Goal: Information Seeking & Learning: Learn about a topic

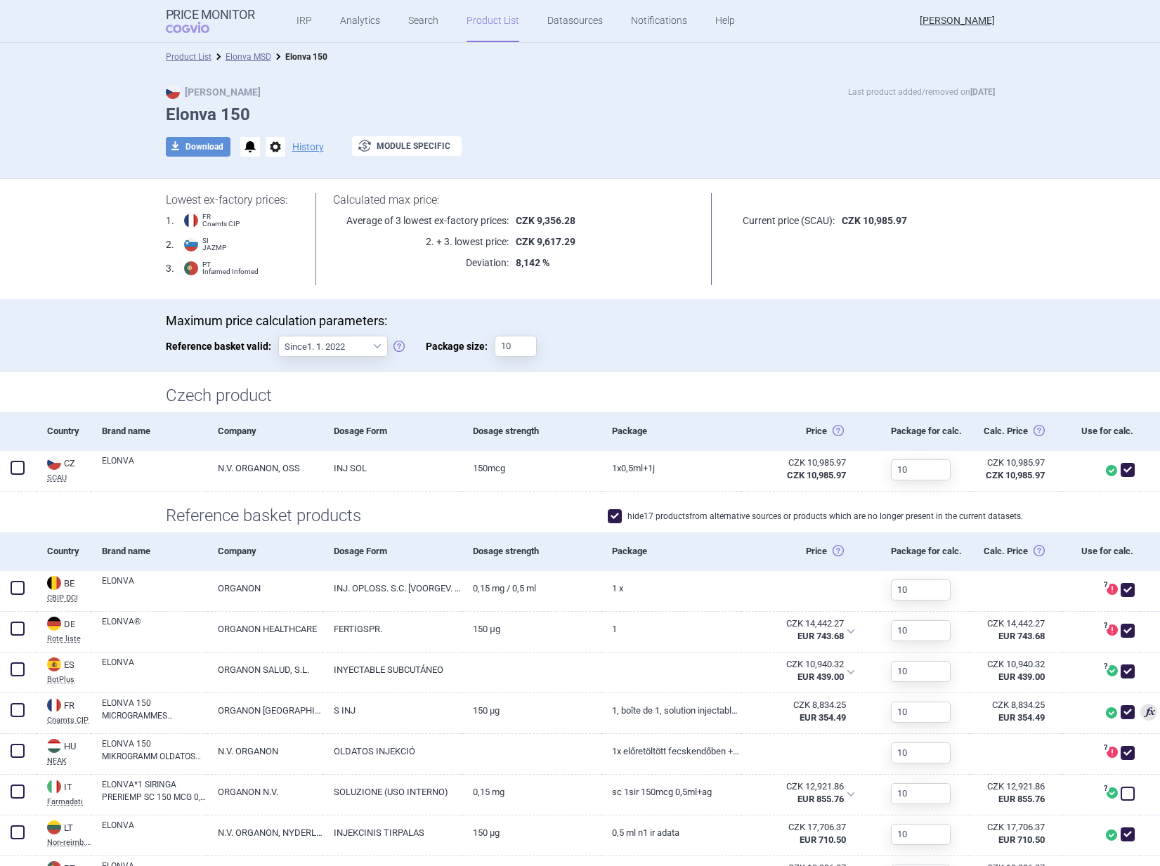
click at [74, 221] on section "Lowest ex-factory prices: 1 . FR Cnamts CIP 2 . SI JAZMP 3 . PT Infarmed Infome…" at bounding box center [580, 699] width 1160 height 1041
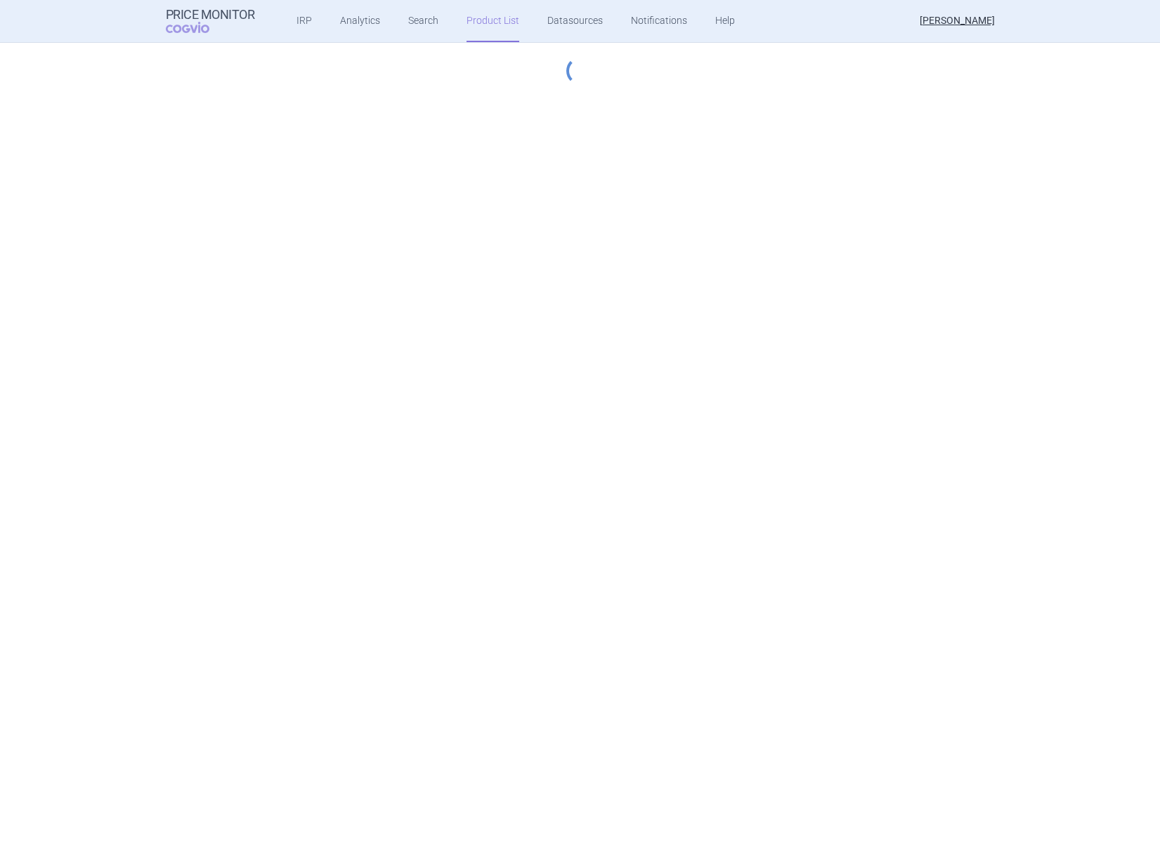
select select "hungary-included"
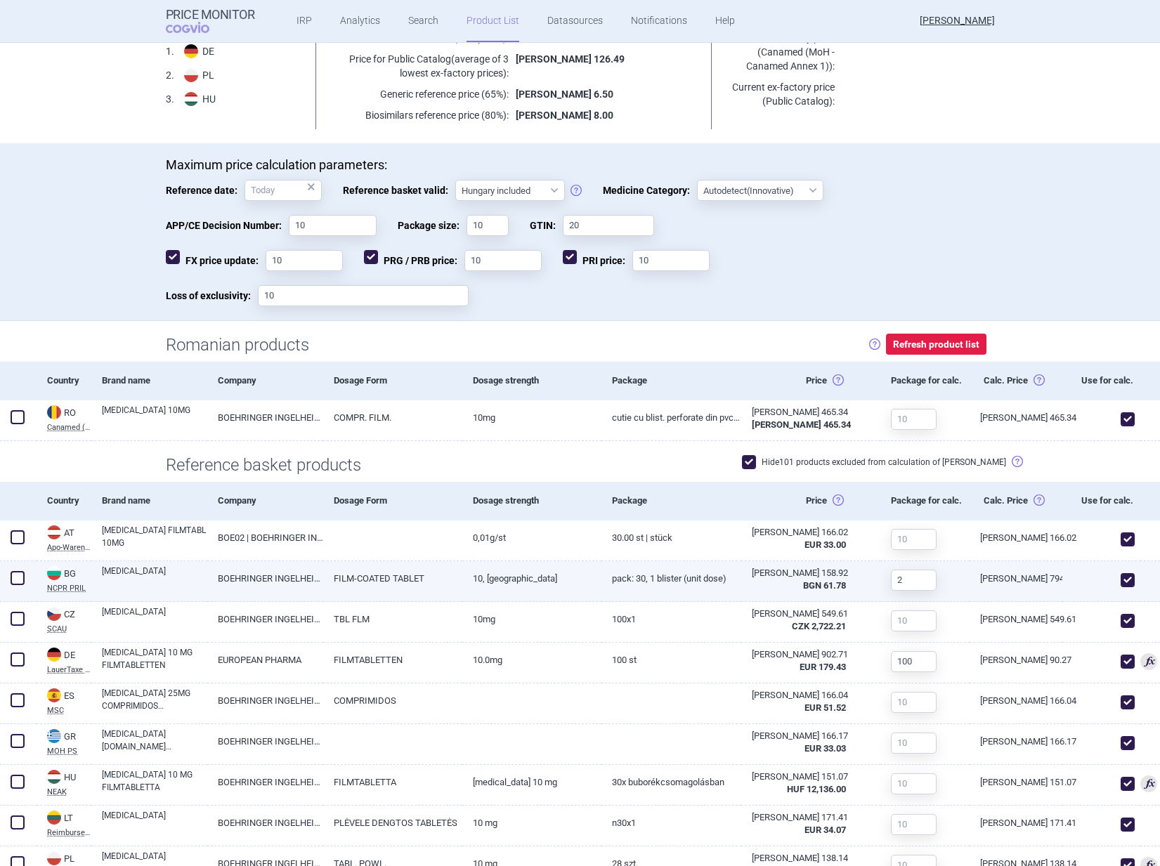
scroll to position [334, 0]
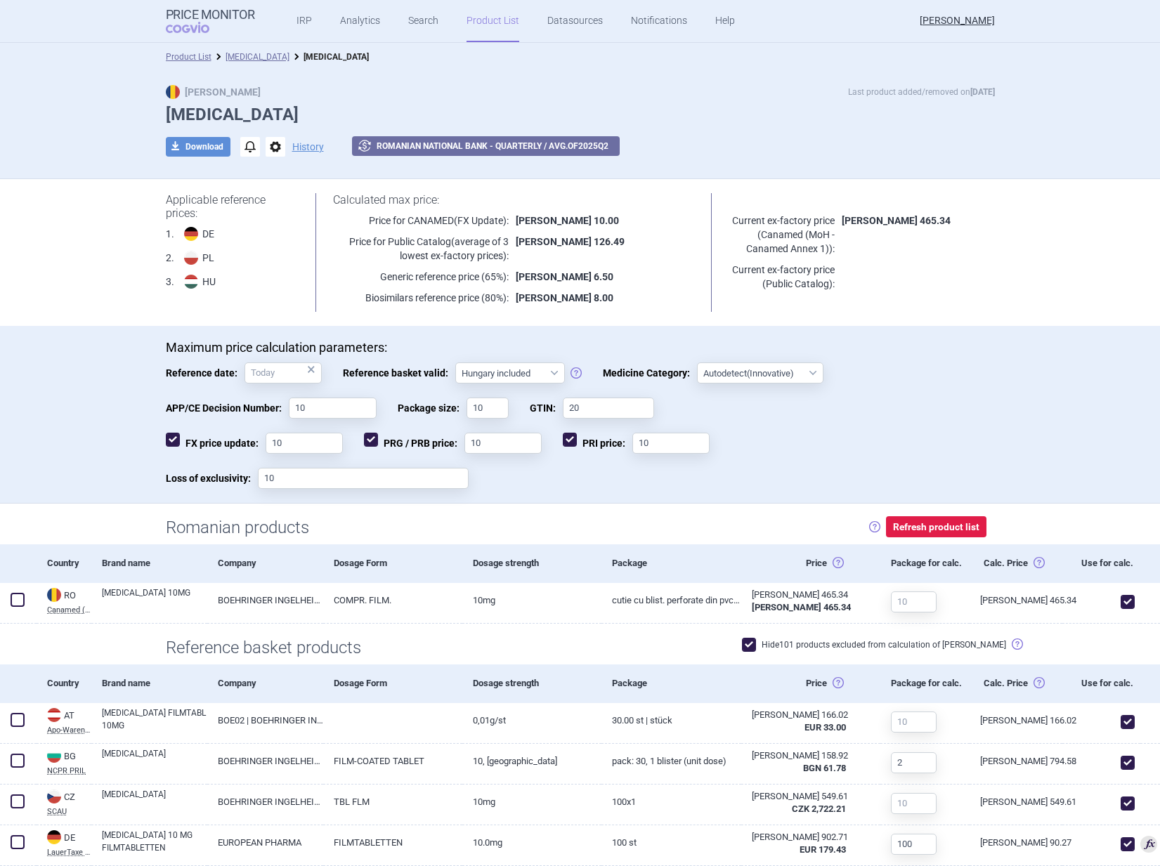
select select "hungary-included"
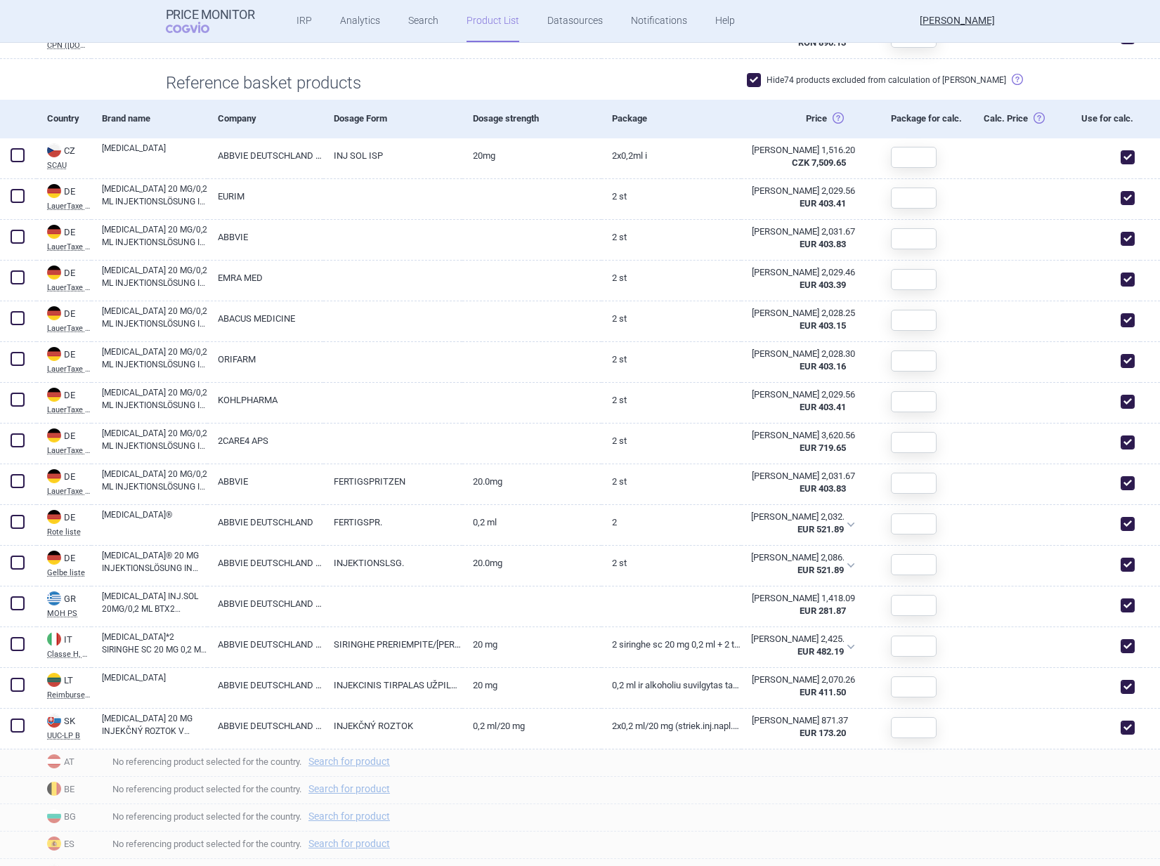
scroll to position [627, 0]
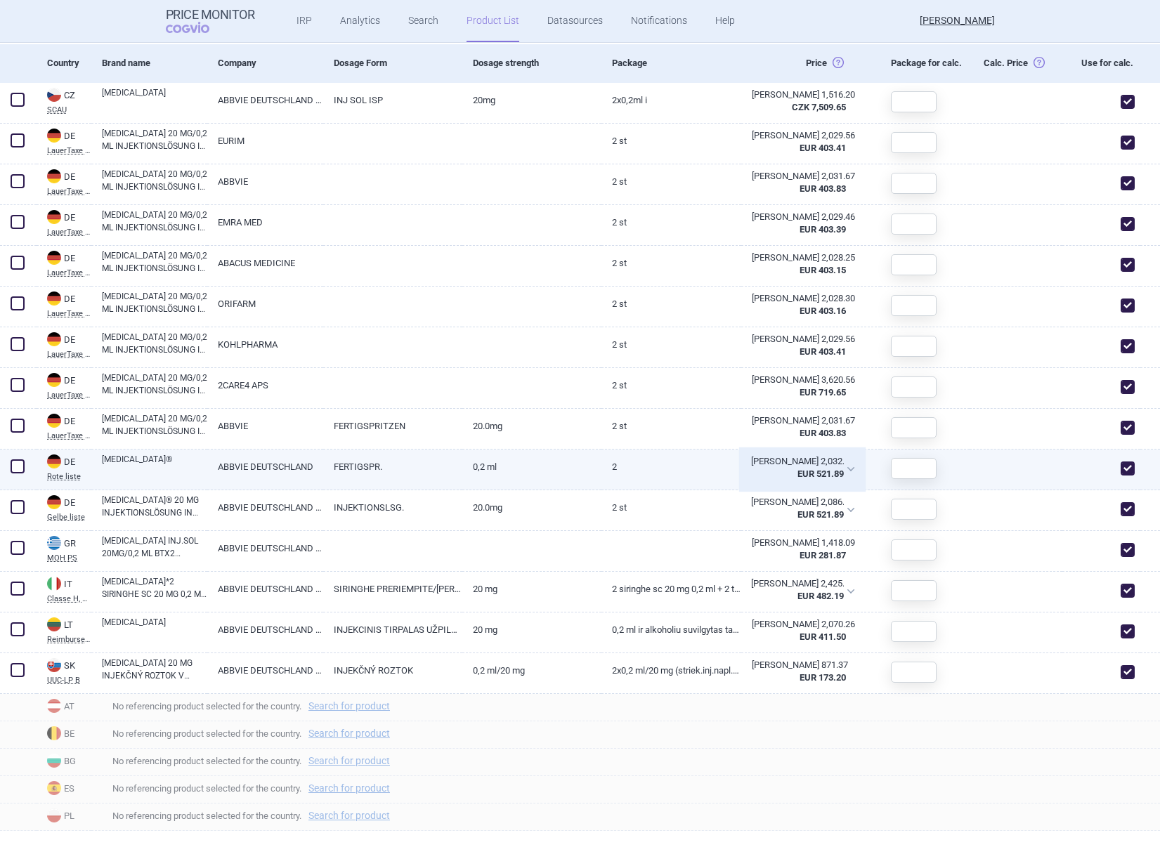
click at [823, 470] on strong "EUR 521.89" at bounding box center [821, 474] width 46 height 11
